Goal: Transaction & Acquisition: Subscribe to service/newsletter

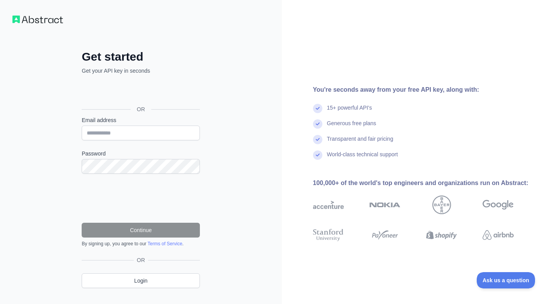
click at [258, 137] on div "Get started Get your API key in seconds OR Email address Password Continue By s…" at bounding box center [141, 159] width 282 height 319
drag, startPoint x: 121, startPoint y: 134, endPoint x: 129, endPoint y: 133, distance: 7.4
click at [121, 134] on input "Email address" at bounding box center [141, 133] width 118 height 15
click at [42, 191] on div "Get started Get your API key in seconds OR Email address Password Continue By s…" at bounding box center [141, 159] width 282 height 319
click at [129, 138] on input "Email address" at bounding box center [141, 133] width 118 height 15
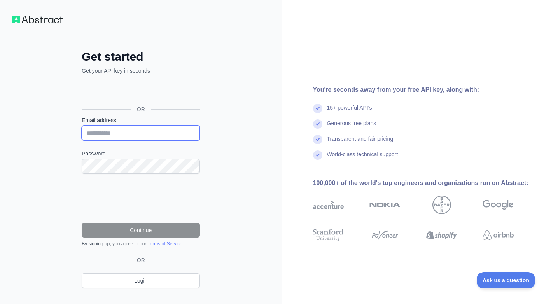
click at [115, 132] on input "Email address" at bounding box center [141, 133] width 118 height 15
type input "**********"
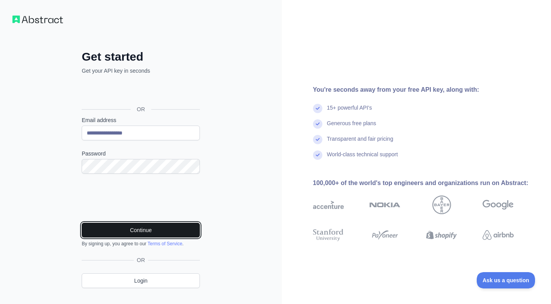
click at [131, 232] on button "Continue" at bounding box center [141, 230] width 118 height 15
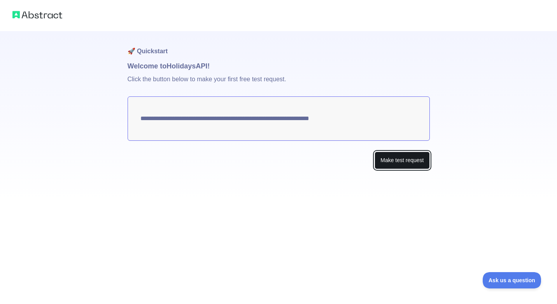
click at [401, 158] on button "Make test request" at bounding box center [402, 161] width 55 height 18
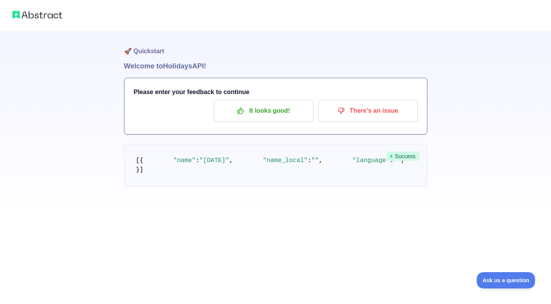
click at [46, 18] on img at bounding box center [37, 14] width 50 height 11
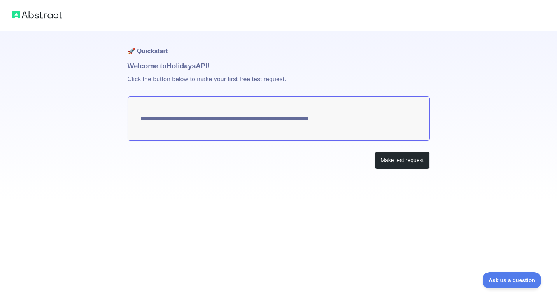
click at [369, 122] on textarea "**********" at bounding box center [279, 118] width 302 height 44
drag, startPoint x: 335, startPoint y: 123, endPoint x: 315, endPoint y: 120, distance: 20.4
click at [333, 123] on textarea "**********" at bounding box center [279, 118] width 302 height 44
click at [314, 120] on textarea "**********" at bounding box center [279, 118] width 302 height 44
click at [387, 163] on button "Make test request" at bounding box center [402, 161] width 55 height 18
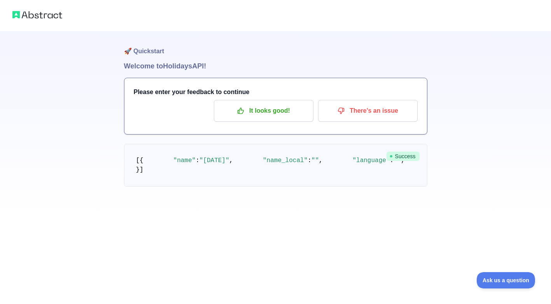
scroll to position [44, 0]
click at [400, 152] on span "Success" at bounding box center [403, 156] width 33 height 9
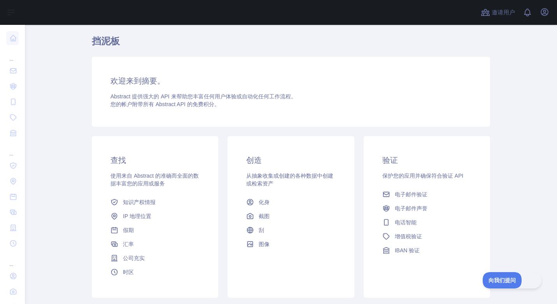
scroll to position [75, 0]
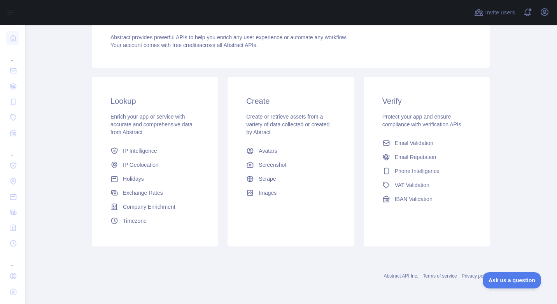
scroll to position [75, 0]
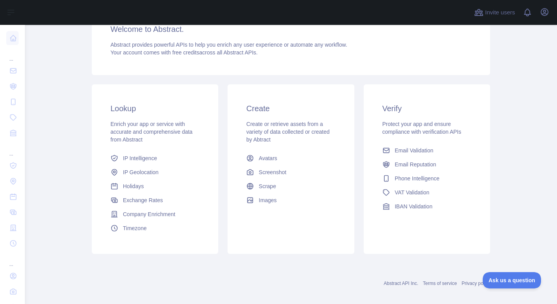
scroll to position [83, 0]
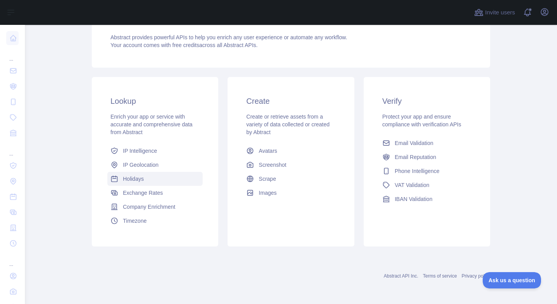
click at [124, 180] on span "Holidays" at bounding box center [133, 179] width 21 height 8
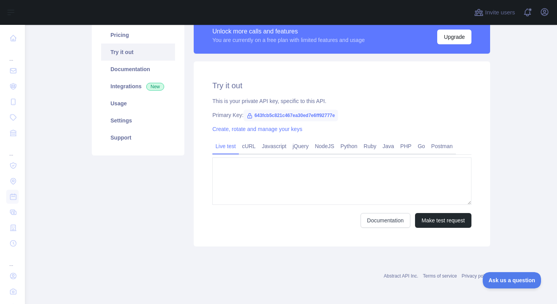
type textarea "**********"
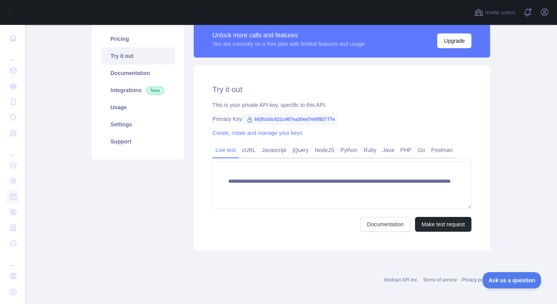
scroll to position [65, 0]
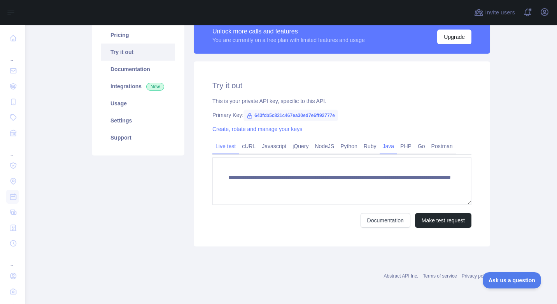
click at [381, 146] on link "Java" at bounding box center [389, 146] width 18 height 12
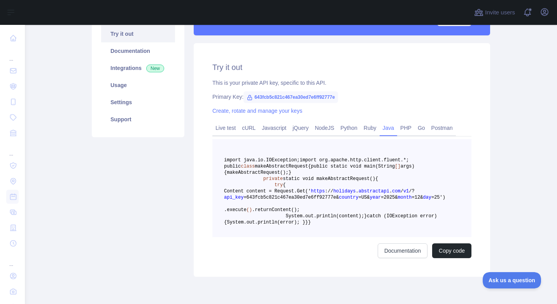
scroll to position [39, 0]
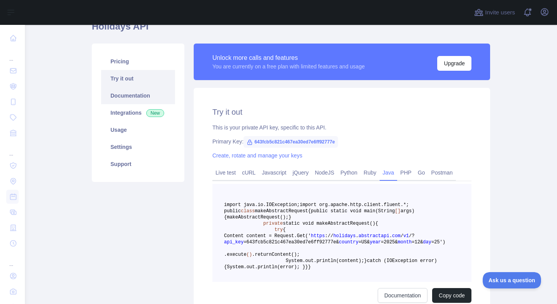
click at [125, 96] on link "Documentation" at bounding box center [138, 95] width 74 height 17
click at [248, 142] on icon at bounding box center [250, 142] width 4 height 5
drag, startPoint x: 284, startPoint y: 142, endPoint x: 251, endPoint y: 142, distance: 33.1
click at [251, 142] on div "Primary Key: 643fcb5c821c467ea30ed7e6ff92777e" at bounding box center [341, 142] width 259 height 8
copy span "643fcb5c821c467ea30ed7e6ff92777e"
